Goal: Transaction & Acquisition: Purchase product/service

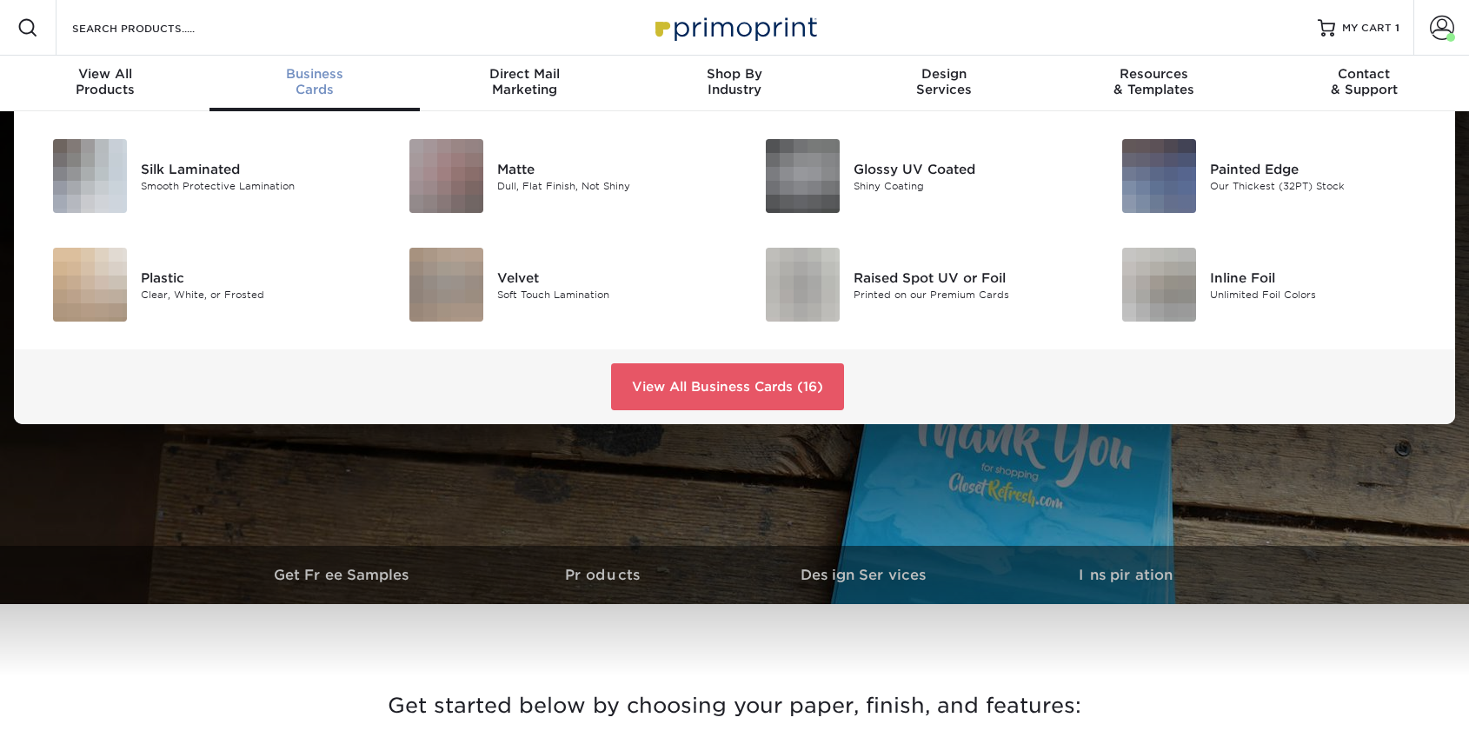
click at [307, 84] on div "Business Cards" at bounding box center [315, 81] width 210 height 31
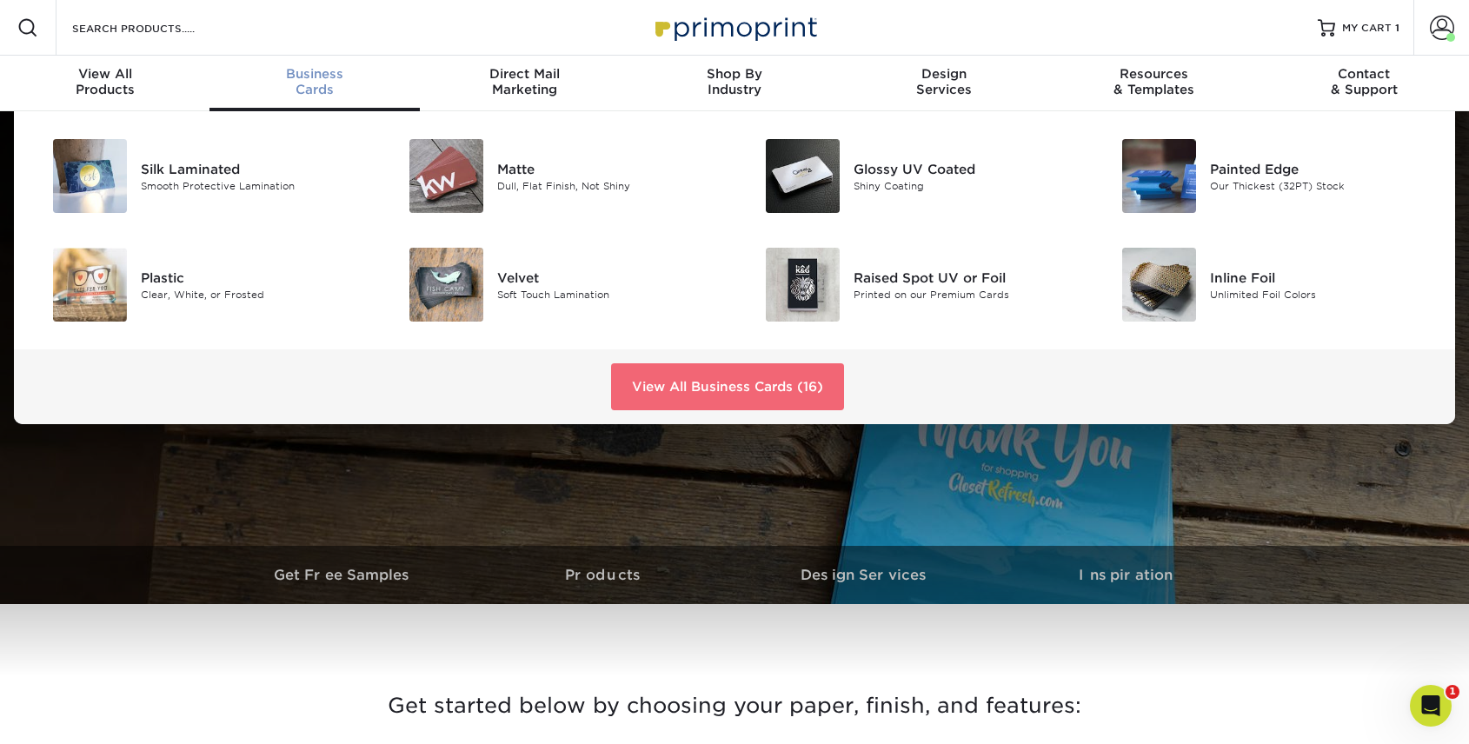
click at [710, 377] on link "View All Business Cards (16)" at bounding box center [727, 386] width 233 height 47
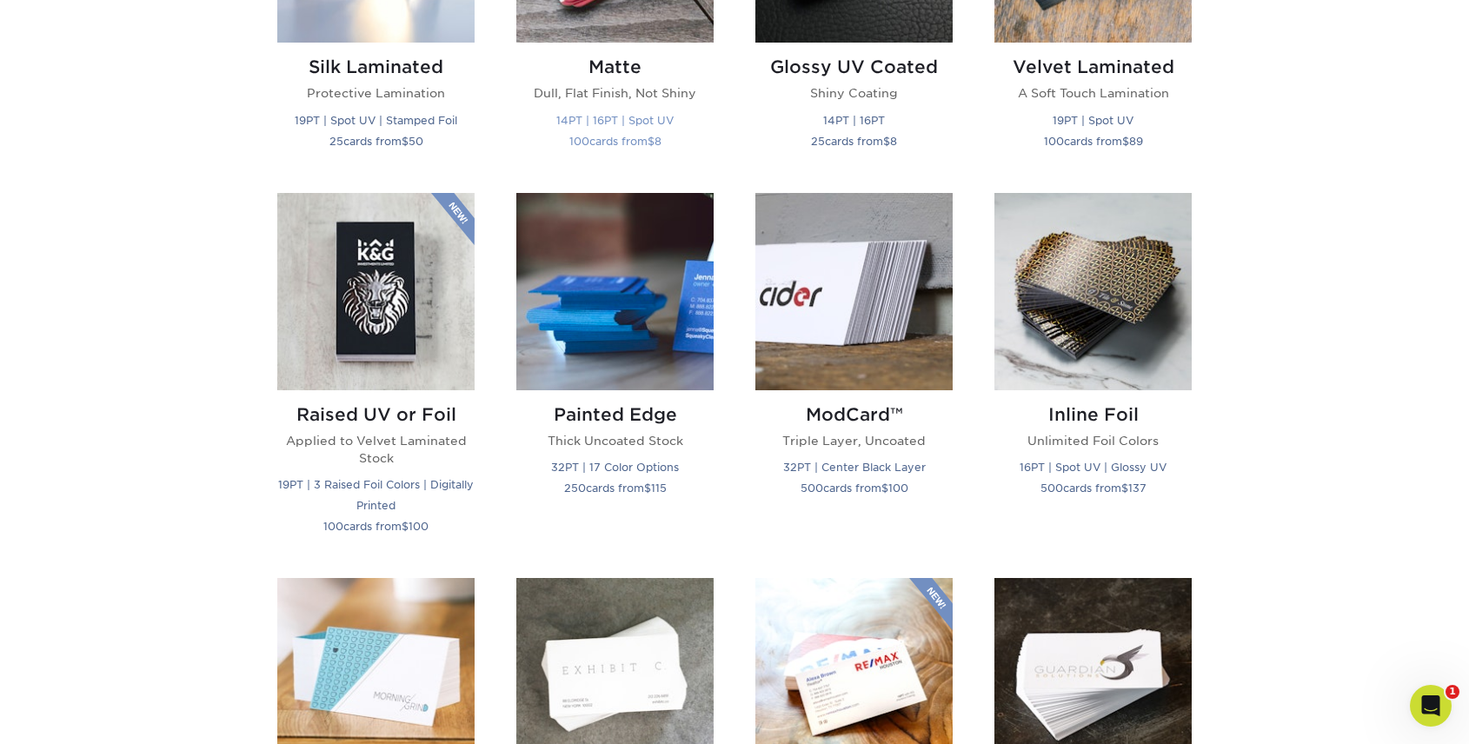
scroll to position [1037, 0]
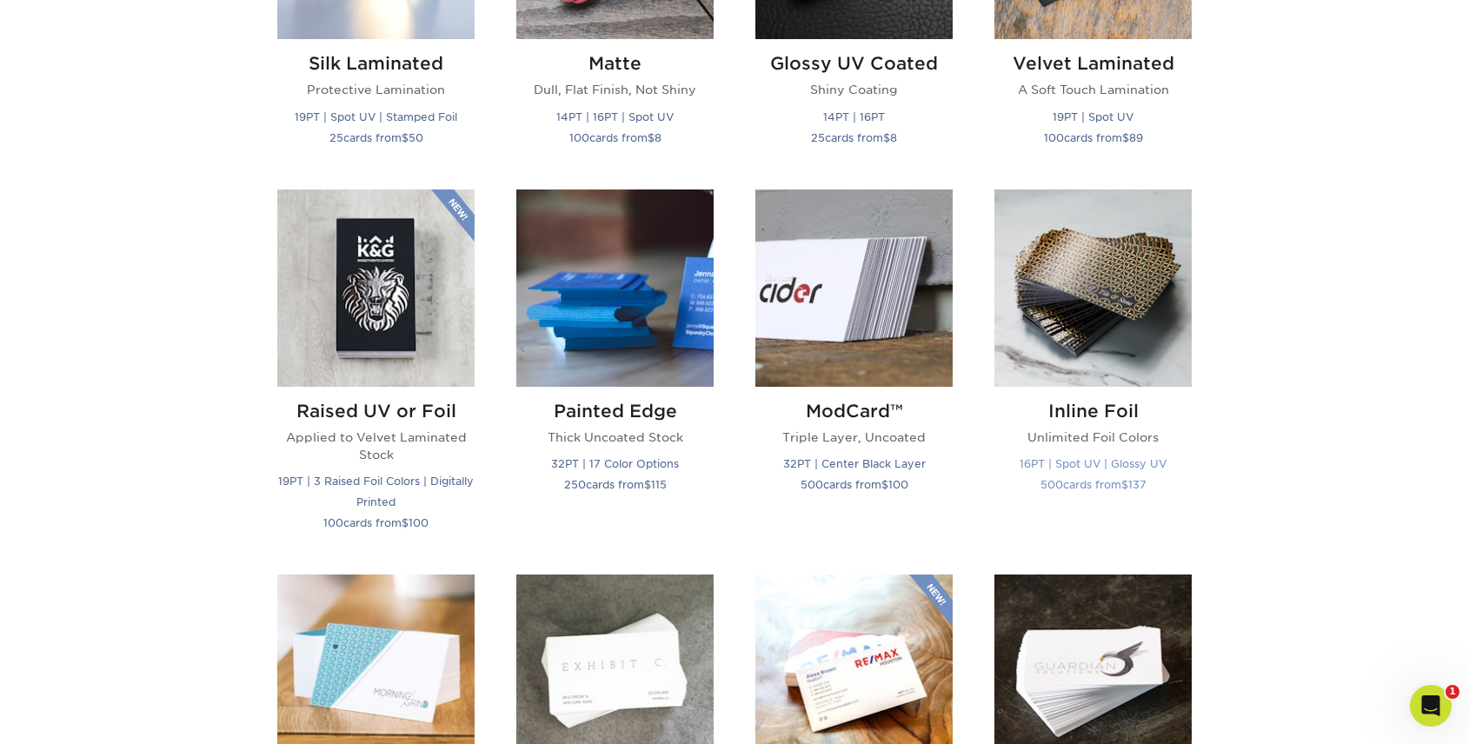
click at [1051, 318] on img at bounding box center [1093, 288] width 197 height 197
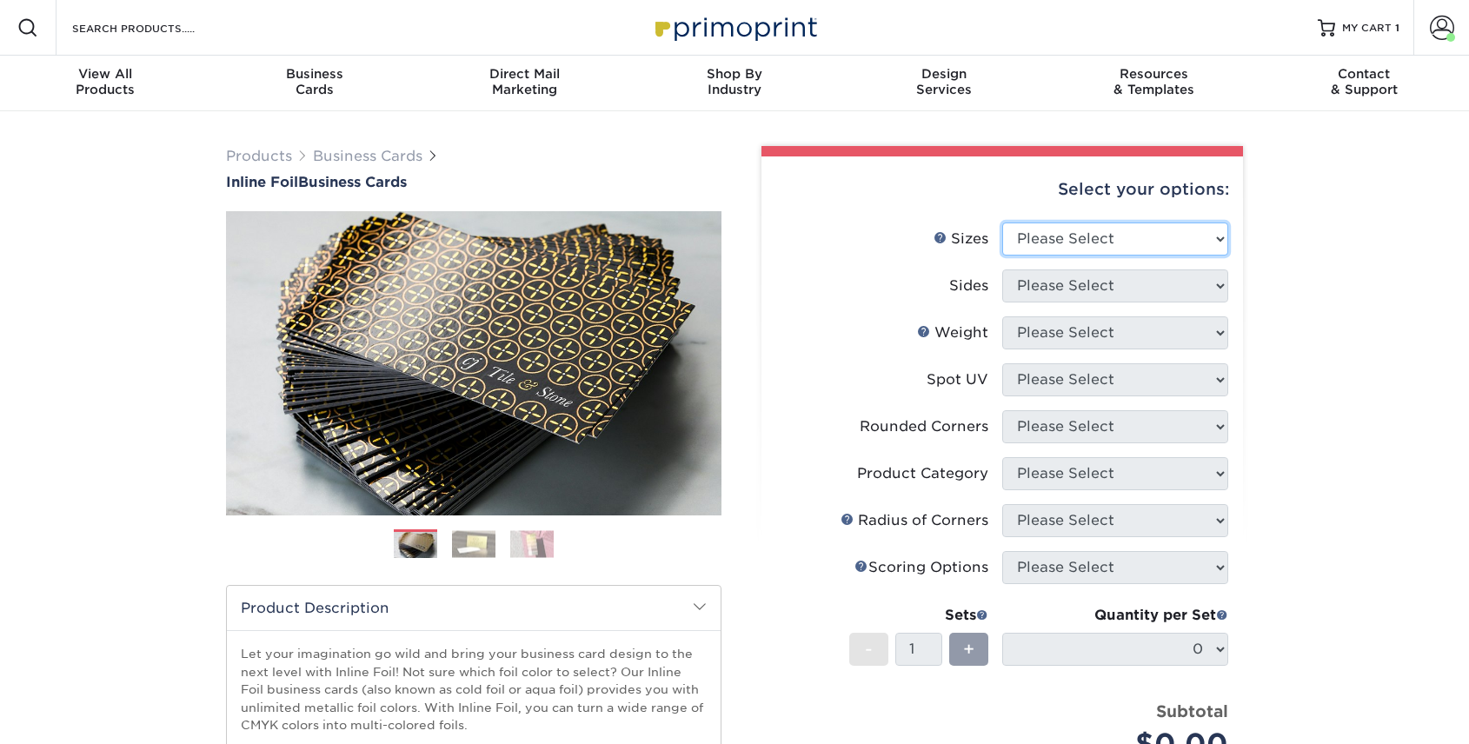
click at [1063, 243] on select "Please Select 1.5" x 3.5" - Mini 1.75" x 3.5" - Mini 2" x 2" - Square 2" x 3" -…" at bounding box center [1116, 239] width 226 height 33
select select "2.00x3.50"
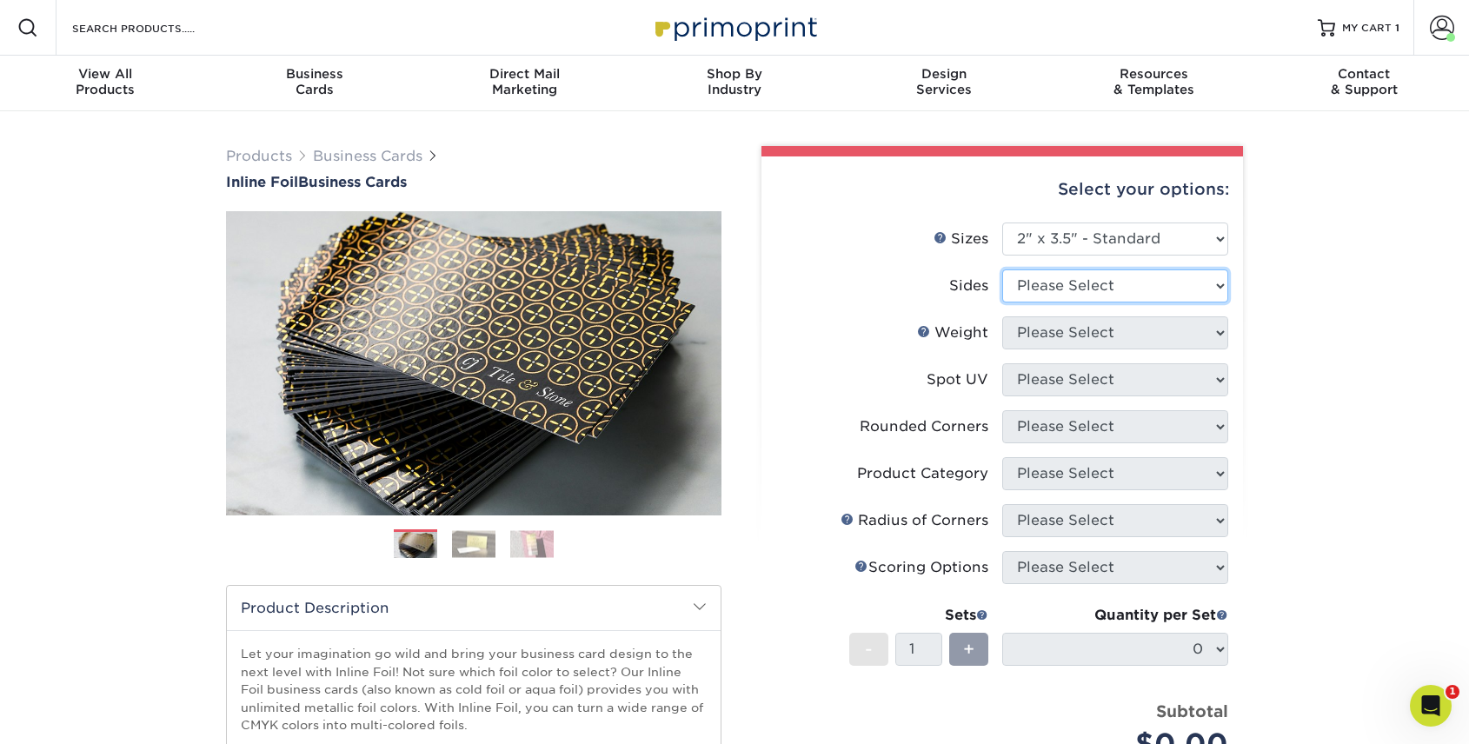
click at [1067, 292] on select "Please Select Print Both Sides - Foil Back Only Print Both Sides - Foil Both Si…" at bounding box center [1116, 286] width 226 height 33
select select "34527644-b4fd-4ffb-9092-1318eefcd9d9"
click at [1048, 333] on select "Please Select 16PT" at bounding box center [1116, 332] width 226 height 33
select select "16PT"
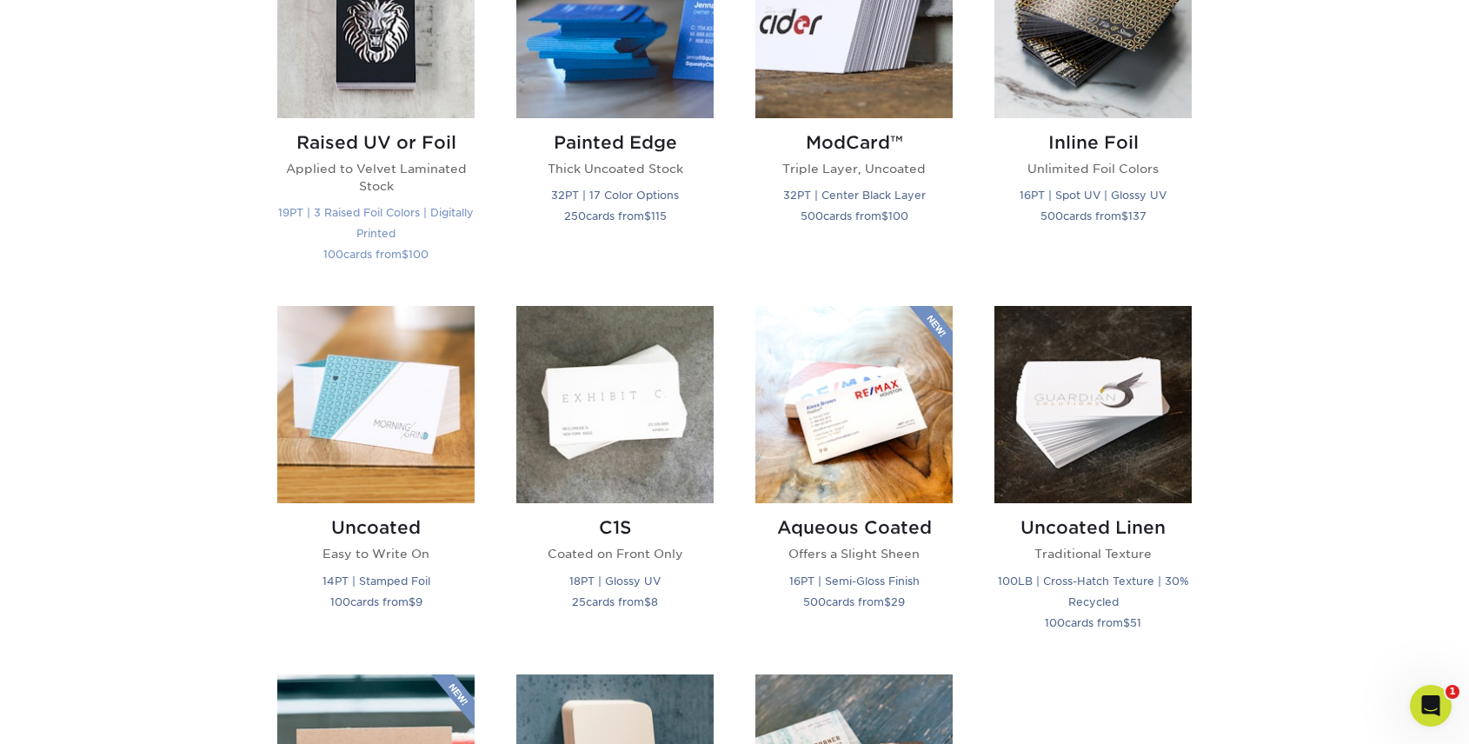
scroll to position [1141, 0]
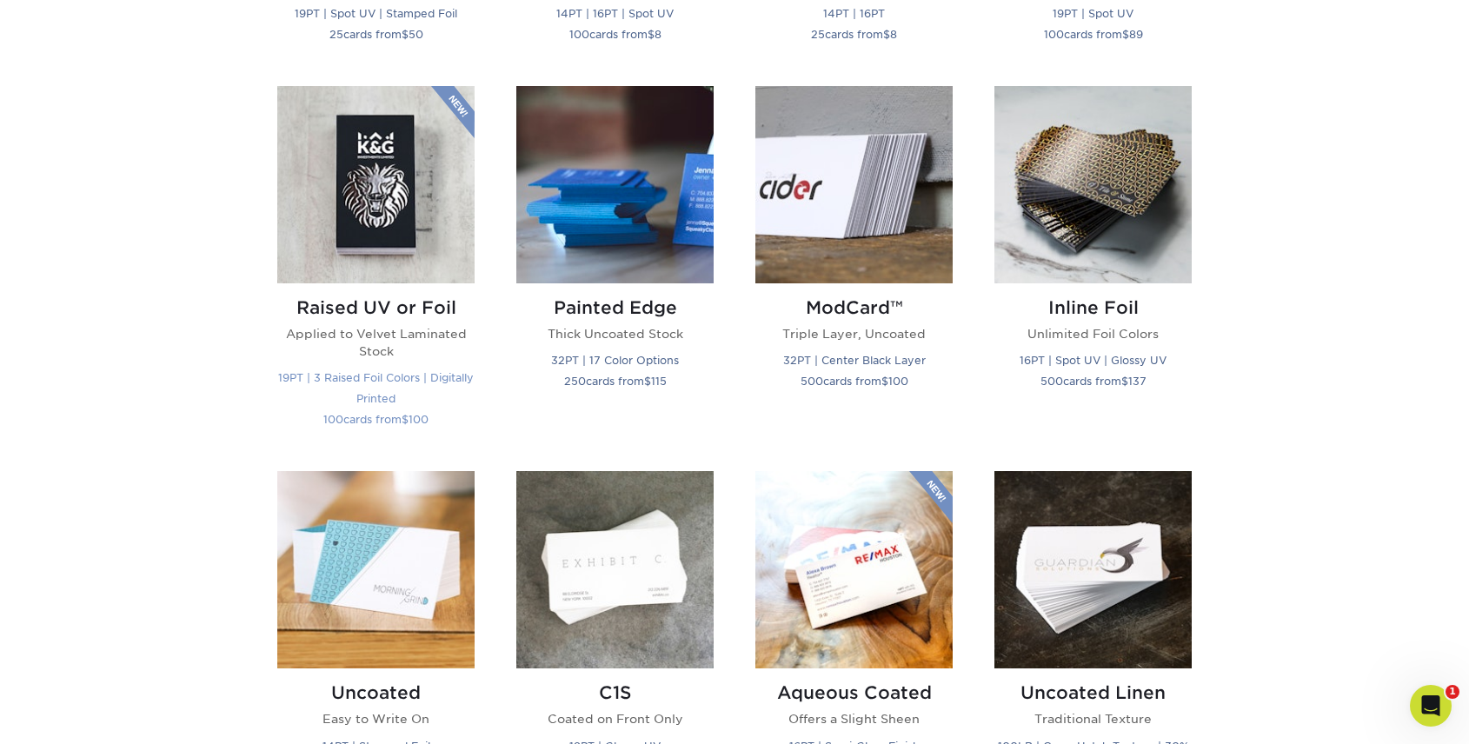
click at [372, 380] on small "19PT | 3 Raised Foil Colors | Digitally Printed" at bounding box center [376, 388] width 196 height 34
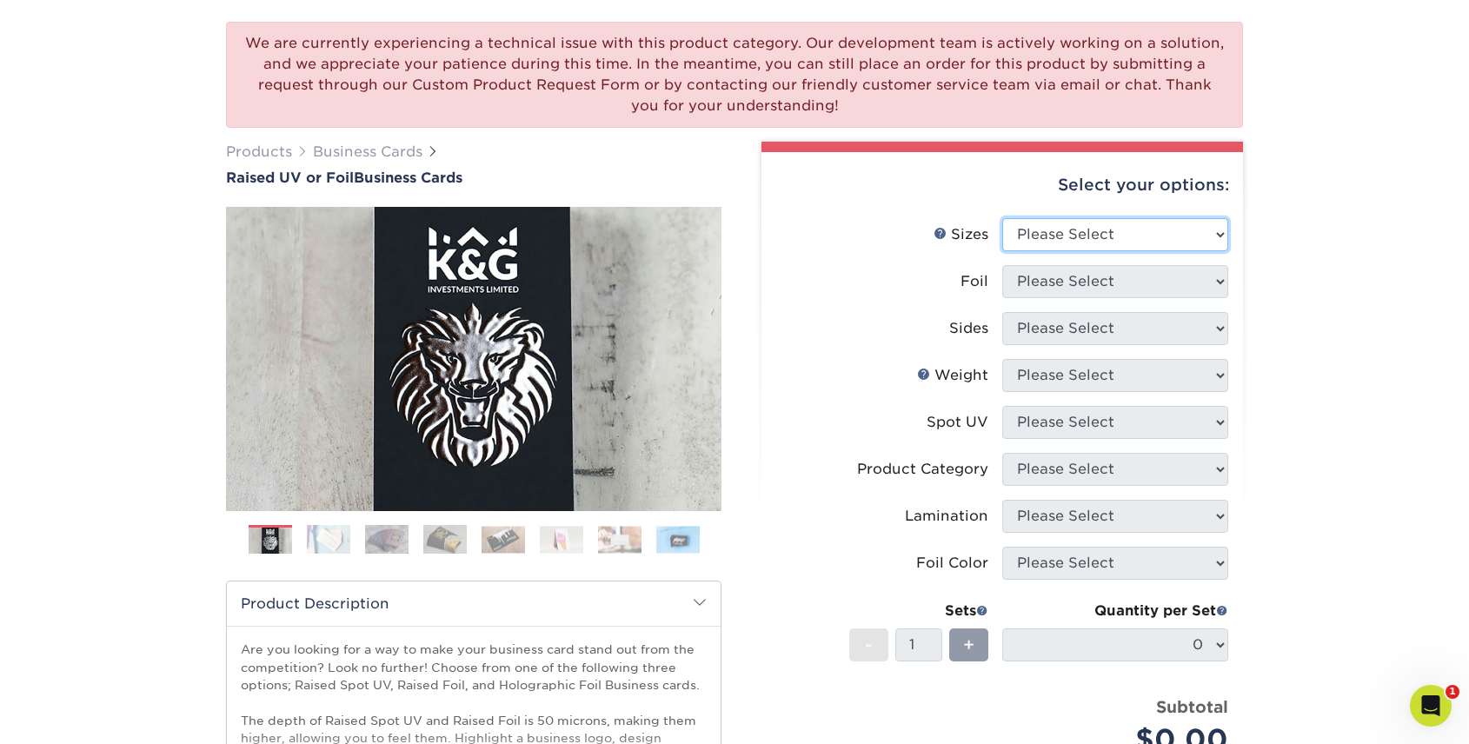
click at [1103, 242] on select "Please Select 2" x 3.5" - Standard" at bounding box center [1116, 234] width 226 height 33
select select "2.00x3.50"
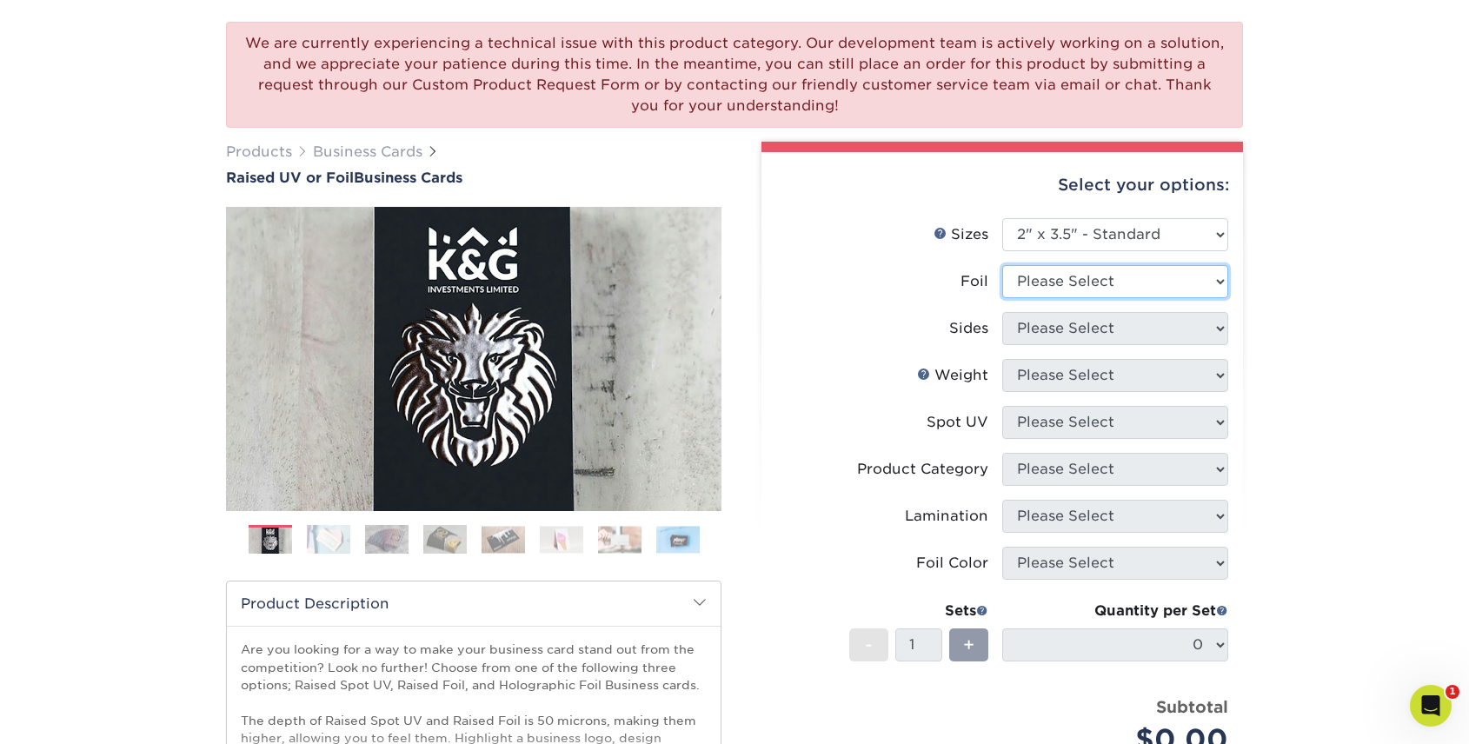
click at [1078, 291] on select "Please Select No Yes" at bounding box center [1116, 281] width 226 height 33
select select "1"
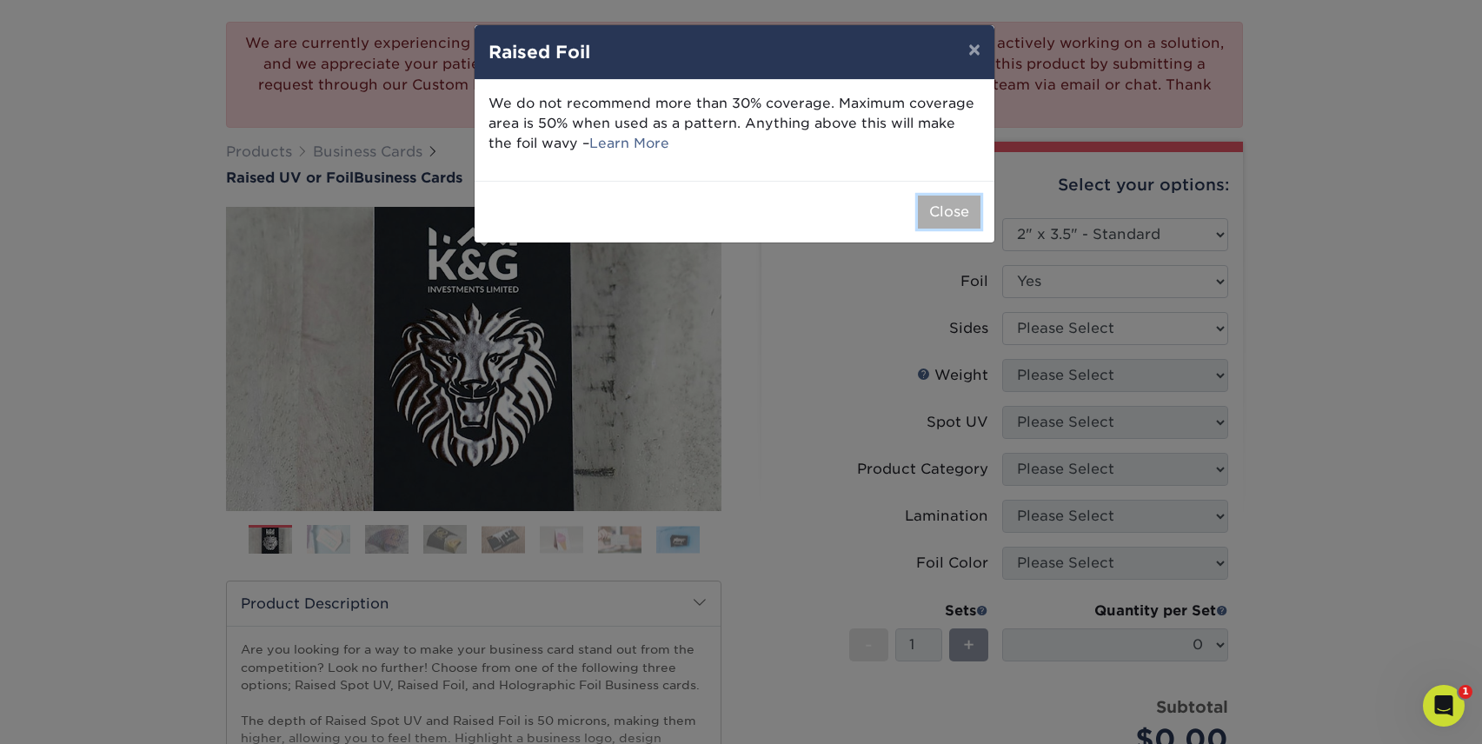
click at [967, 222] on button "Close" at bounding box center [949, 212] width 63 height 33
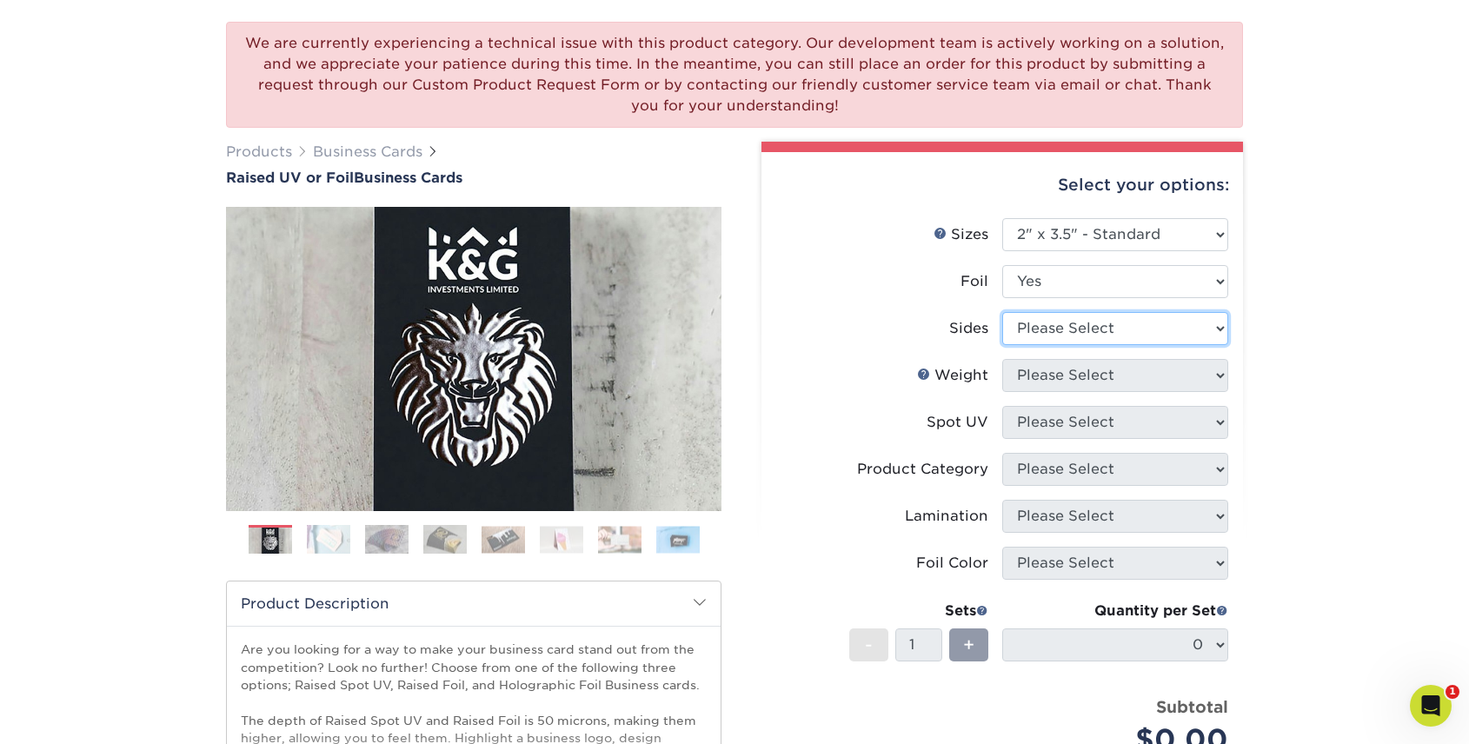
click at [1042, 323] on select "Please Select Print Both Sides - Foil Both Sides Print Both Sides - Foil Front …" at bounding box center [1116, 328] width 226 height 33
select select "34527644-b4fd-4ffb-9092-1318eefcd9d9"
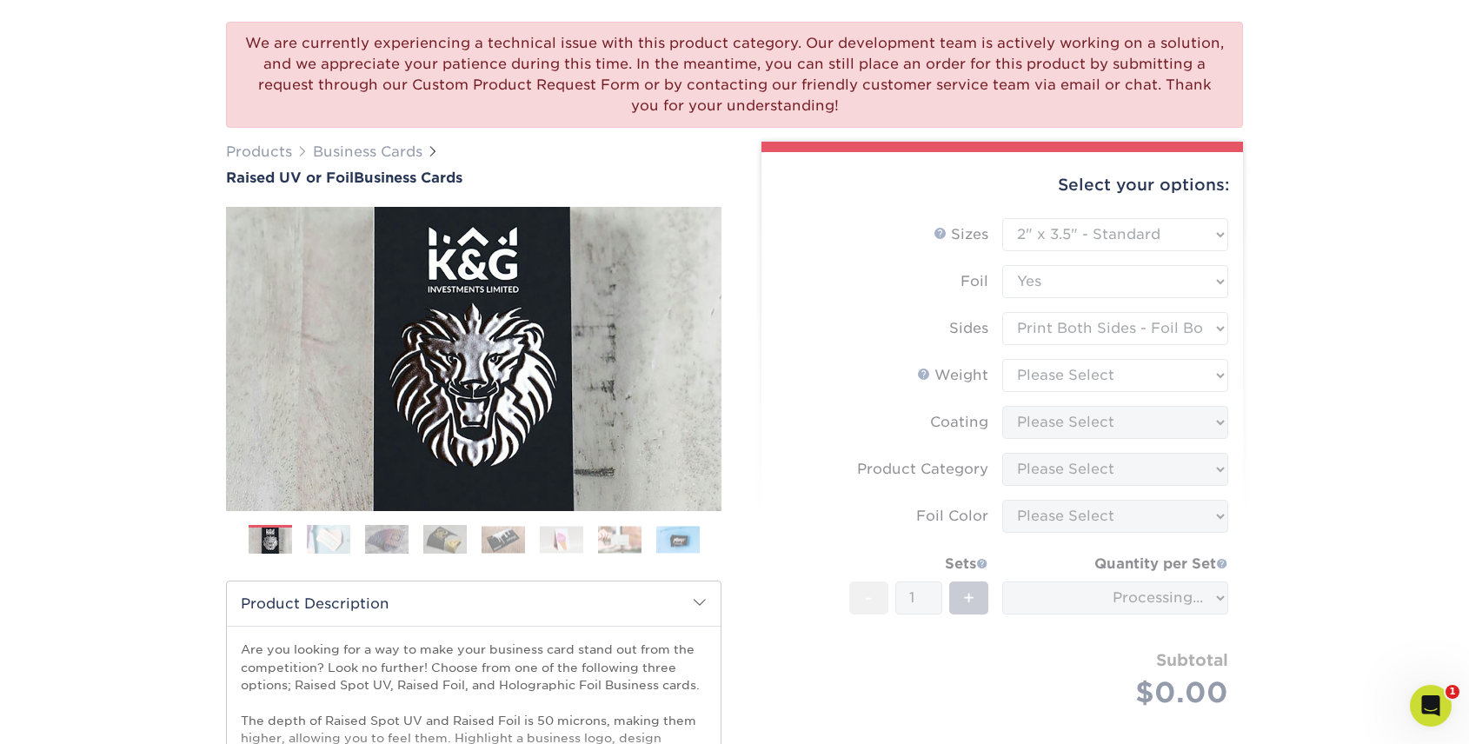
click at [1041, 376] on form "Sizes Help Sizes Please Select 2" x 3.5" - Standard Foil Please Select" at bounding box center [1003, 483] width 454 height 531
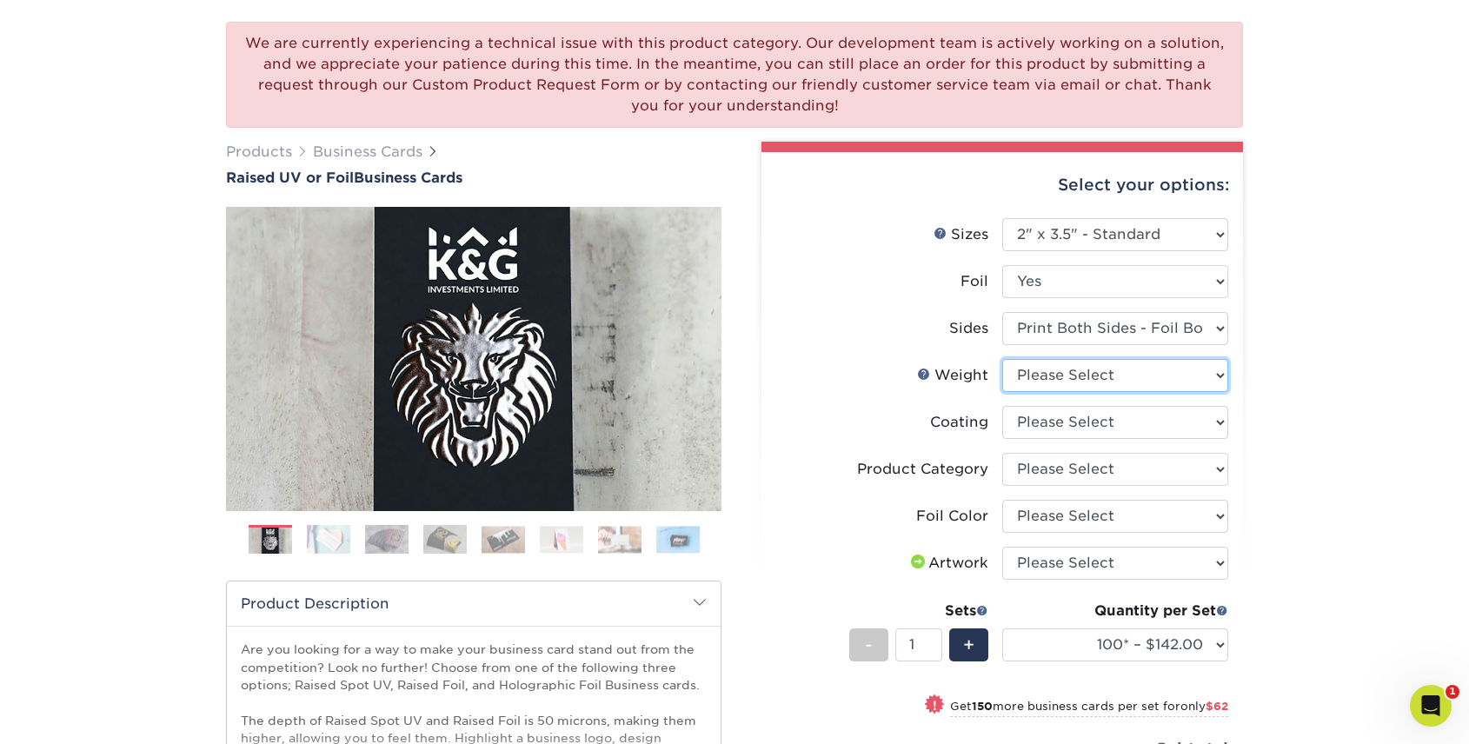
click at [1041, 376] on select "Please Select 16PT" at bounding box center [1116, 375] width 226 height 33
select select "16PT"
